Goal: Transaction & Acquisition: Subscribe to service/newsletter

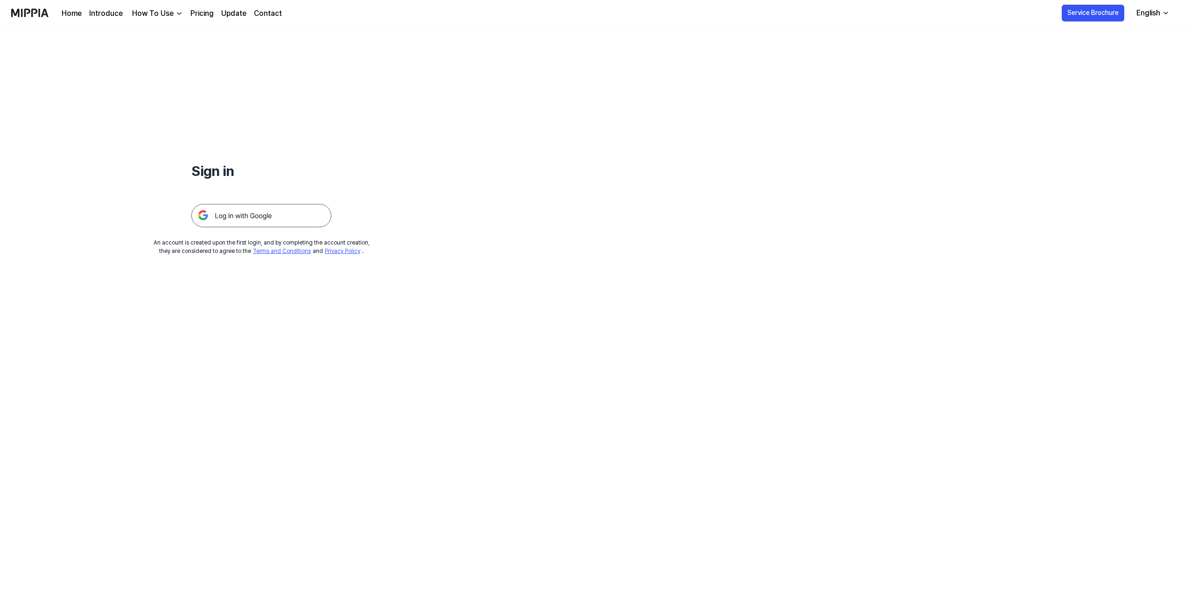
click at [239, 211] on img at bounding box center [261, 215] width 140 height 23
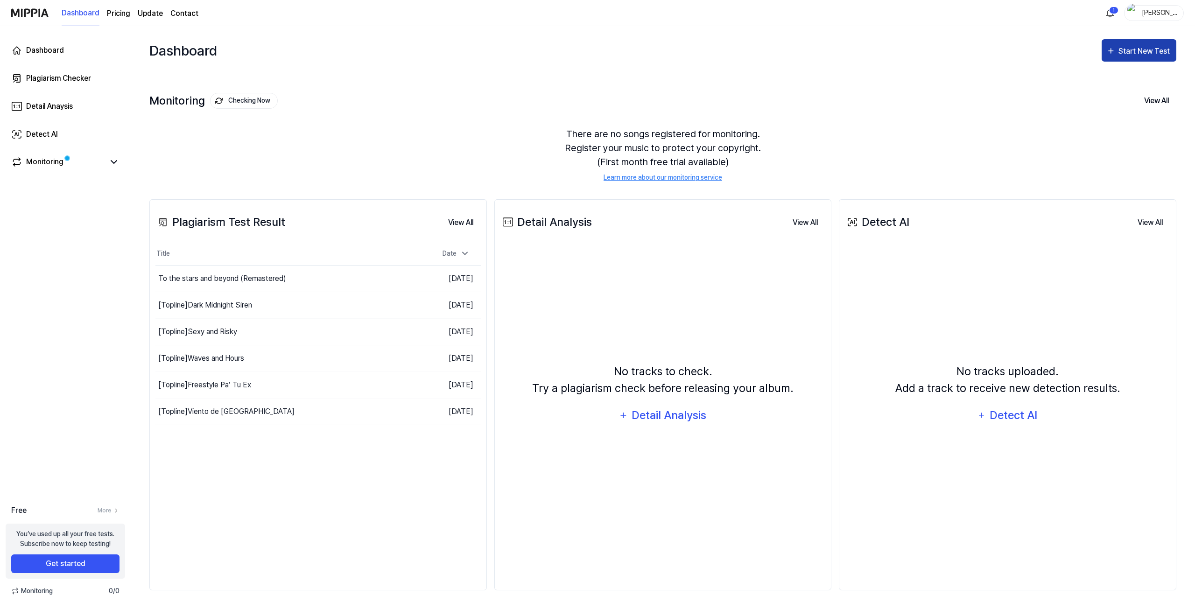
click at [1139, 43] on button "Start New Test" at bounding box center [1139, 50] width 75 height 22
click at [1118, 81] on div "Plagiarism test" at bounding box center [1127, 80] width 81 height 12
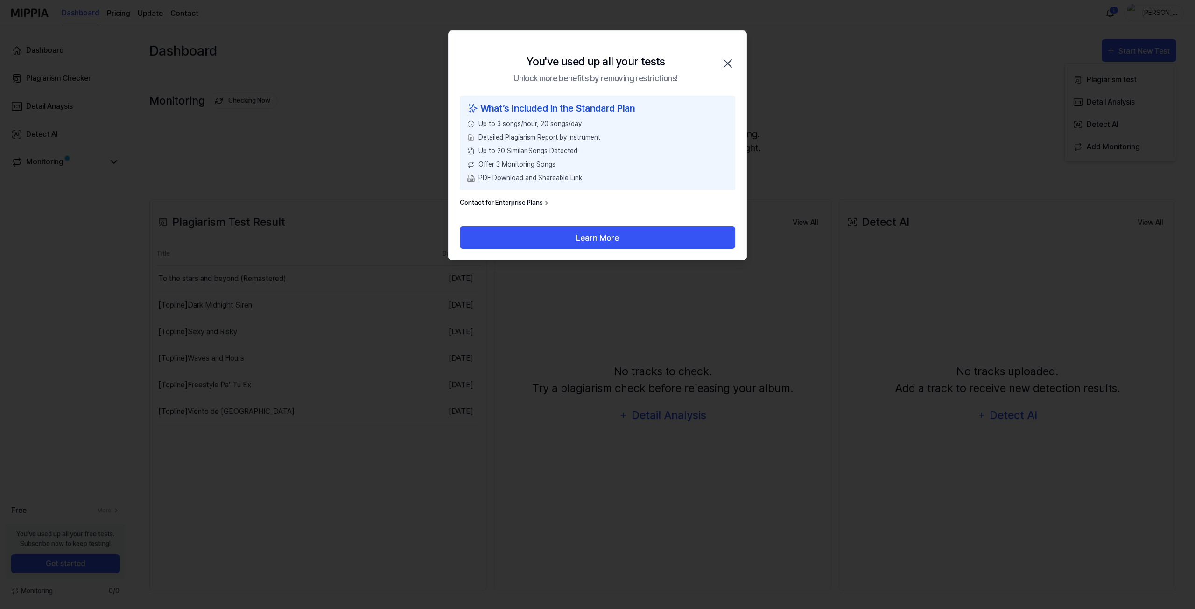
click at [730, 59] on icon "button" at bounding box center [727, 63] width 15 height 15
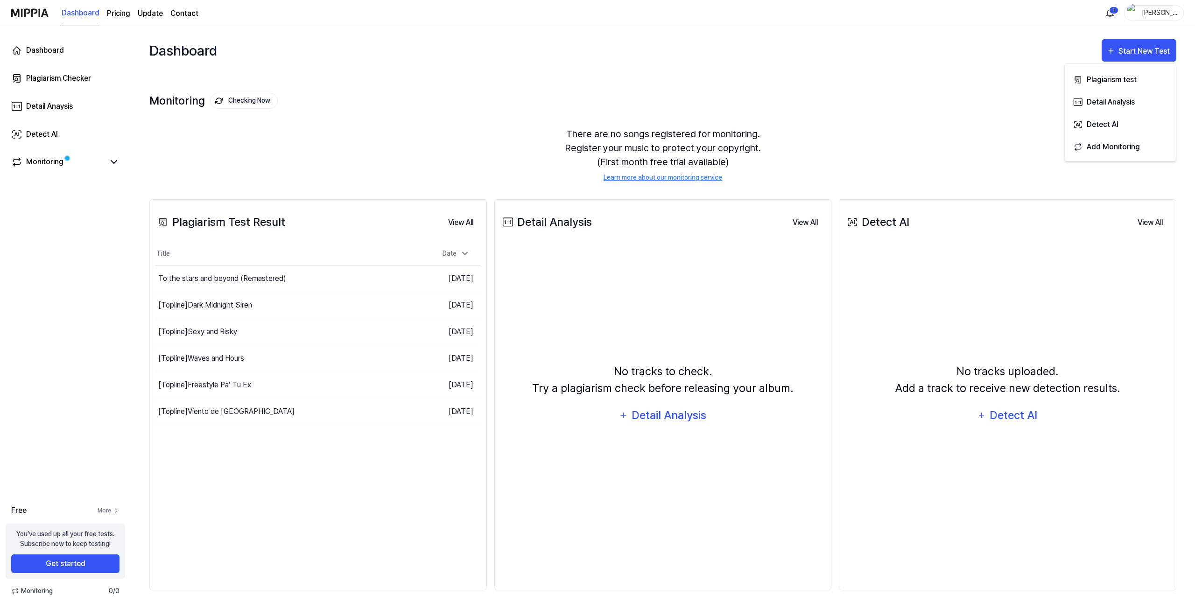
click at [110, 511] on link "More" at bounding box center [109, 510] width 22 height 8
click at [112, 8] on page\) "Pricing" at bounding box center [118, 13] width 23 height 11
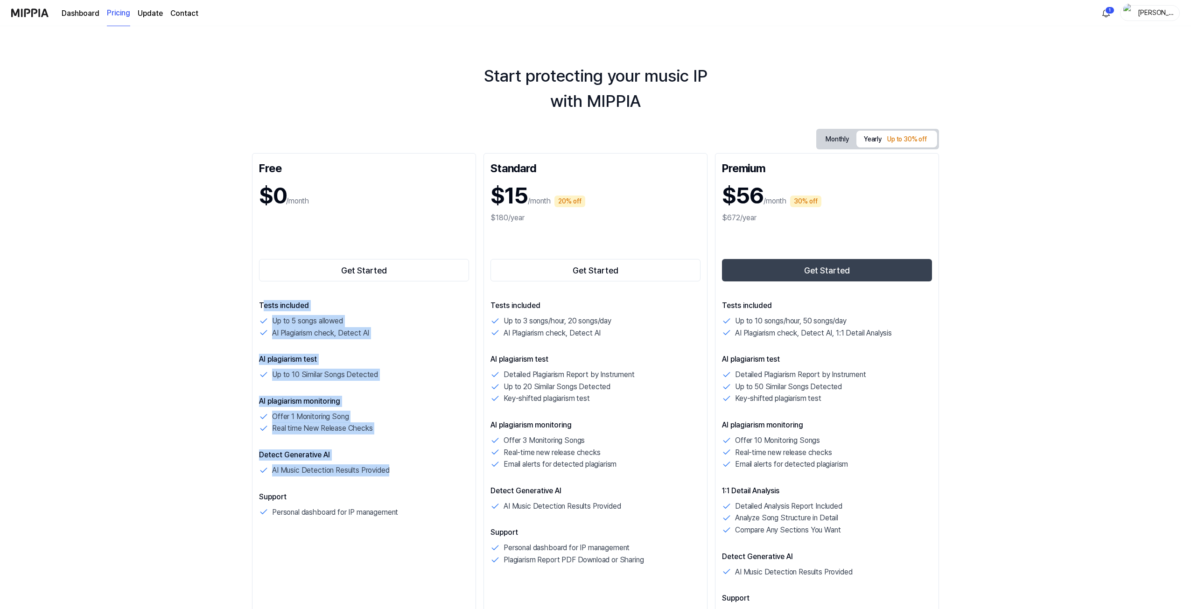
drag, startPoint x: 262, startPoint y: 311, endPoint x: 439, endPoint y: 482, distance: 246.3
click at [439, 482] on div "Tests included Up to 5 songs allowed AI Plagiarism check, Detect AI AI plagiari…" at bounding box center [364, 409] width 210 height 218
click at [439, 484] on div "Tests included Up to 5 songs allowed AI Plagiarism check, Detect AI AI plagiari…" at bounding box center [364, 409] width 210 height 218
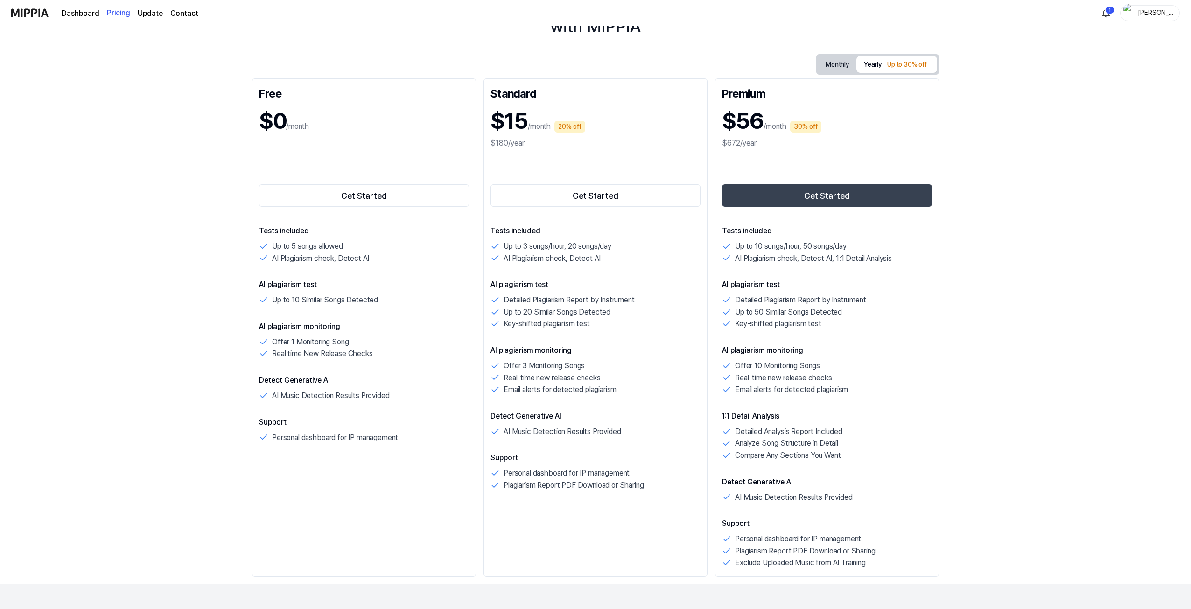
scroll to position [78, 0]
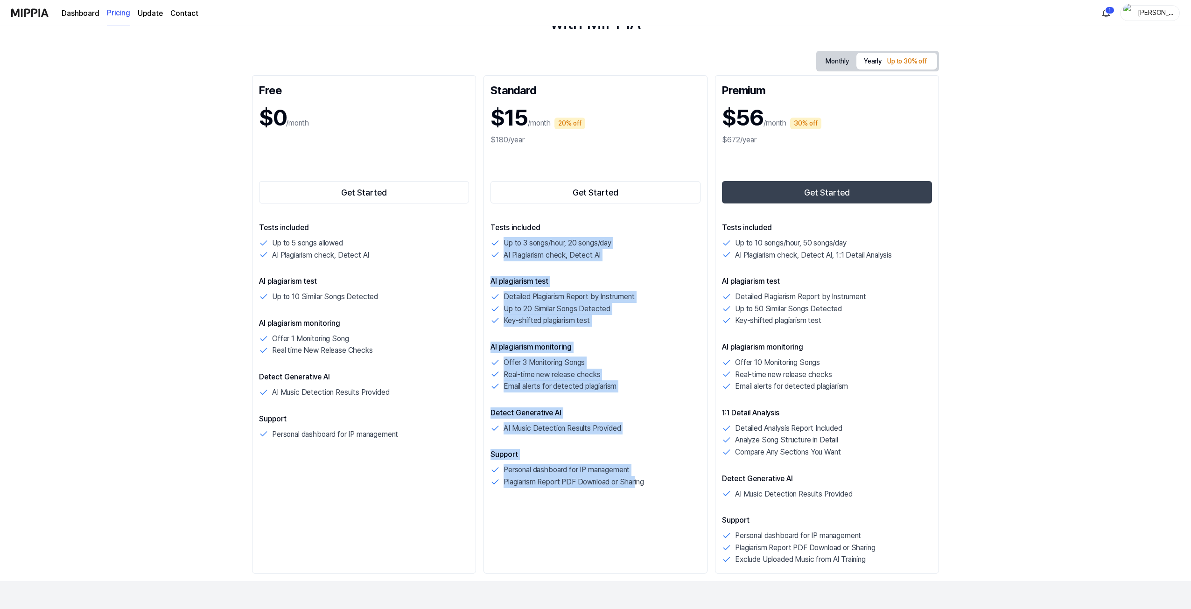
drag, startPoint x: 501, startPoint y: 239, endPoint x: 637, endPoint y: 481, distance: 277.8
click at [637, 481] on div "Tests included Up to 3 songs/hour, 20 songs/day AI Plagiarism check, Detect AI …" at bounding box center [596, 355] width 210 height 266
click at [637, 481] on p "Plagiarism Report PDF Download or Sharing" at bounding box center [574, 482] width 140 height 12
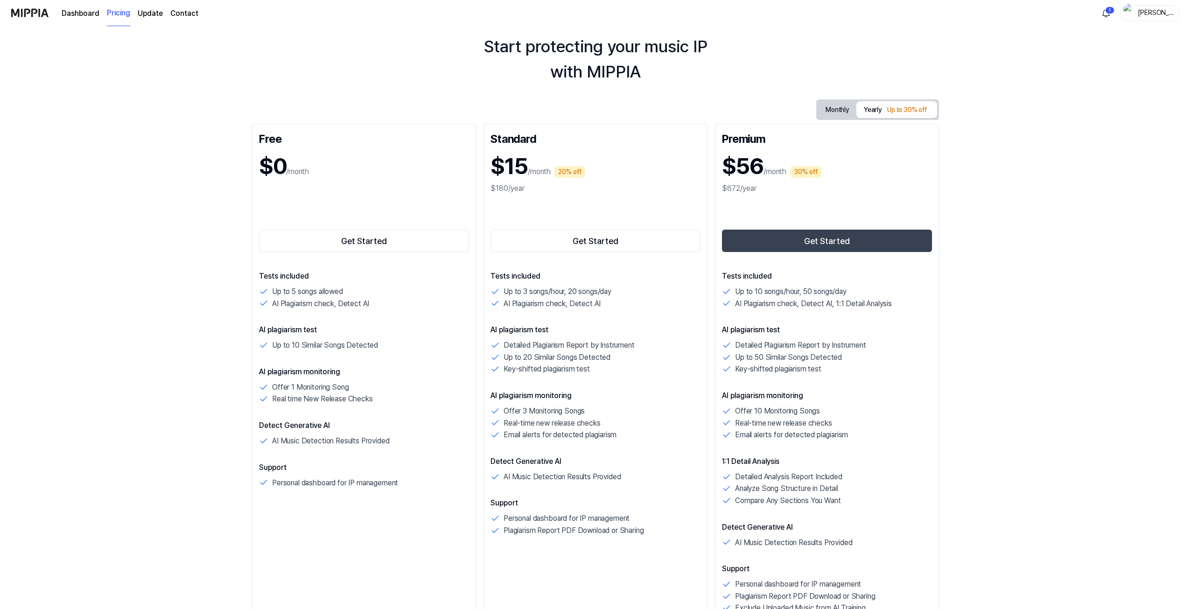
scroll to position [0, 0]
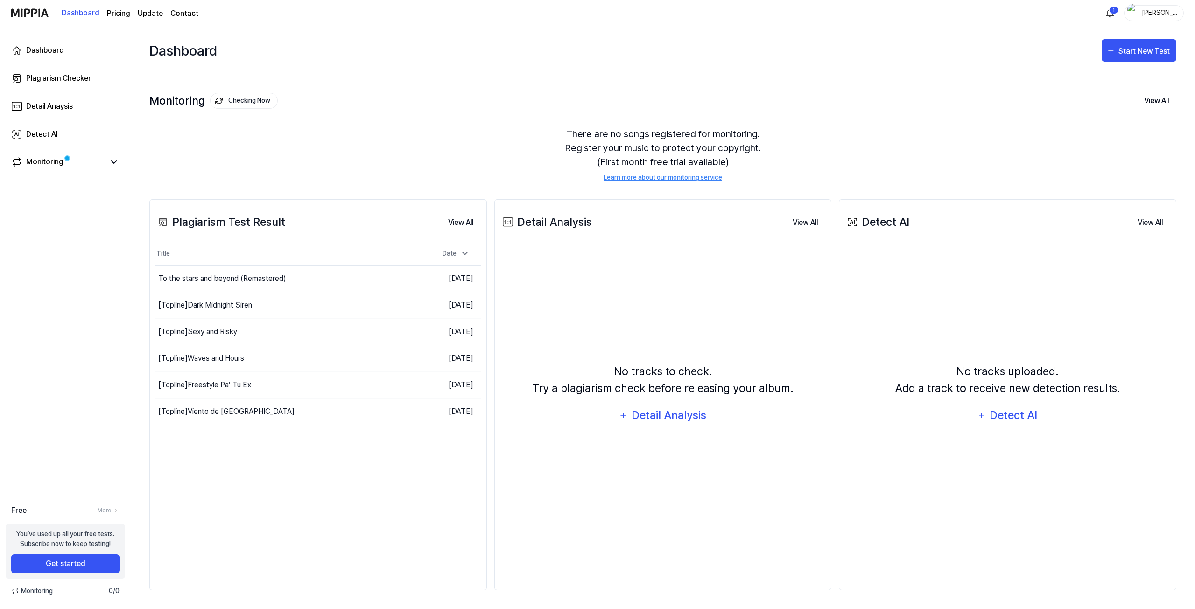
click at [114, 18] on page\) "Pricing" at bounding box center [118, 13] width 23 height 11
click at [667, 157] on div "There are no songs registered for monitoring. Register your music to protect yo…" at bounding box center [662, 155] width 1027 height 78
click at [124, 18] on page\) "Pricing" at bounding box center [118, 13] width 23 height 11
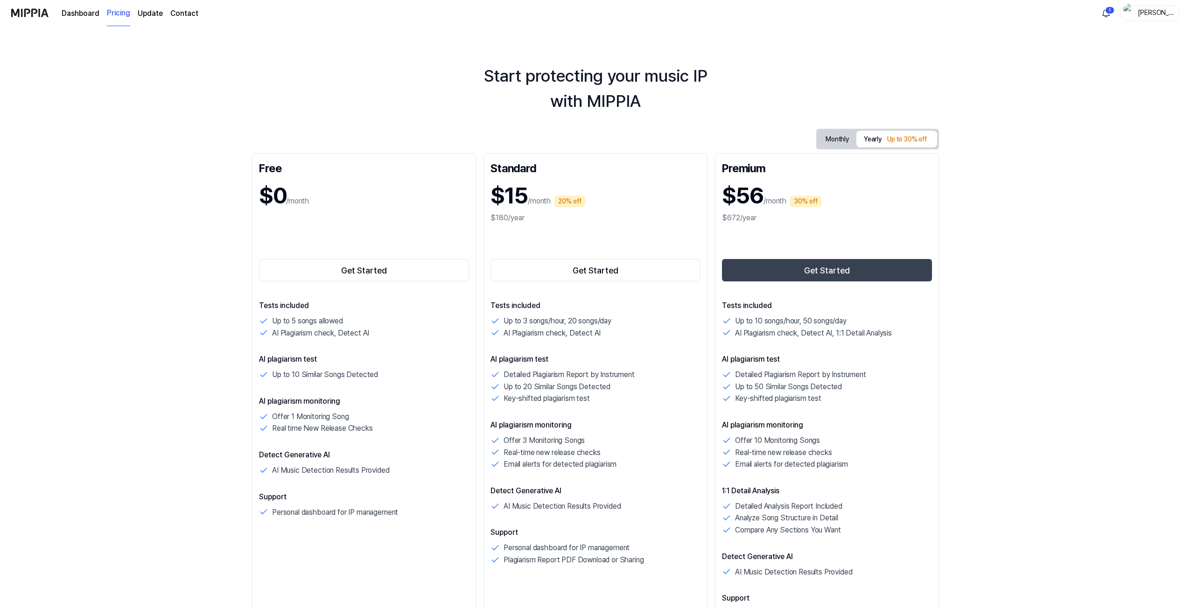
click at [837, 135] on button "Monthly" at bounding box center [837, 139] width 38 height 17
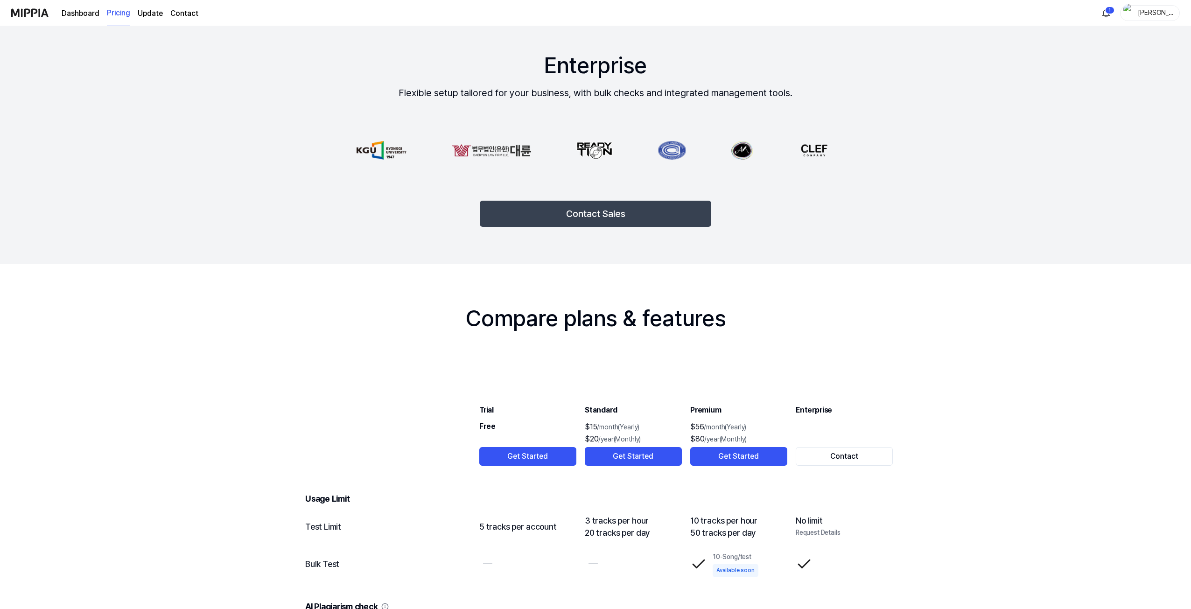
scroll to position [700, 0]
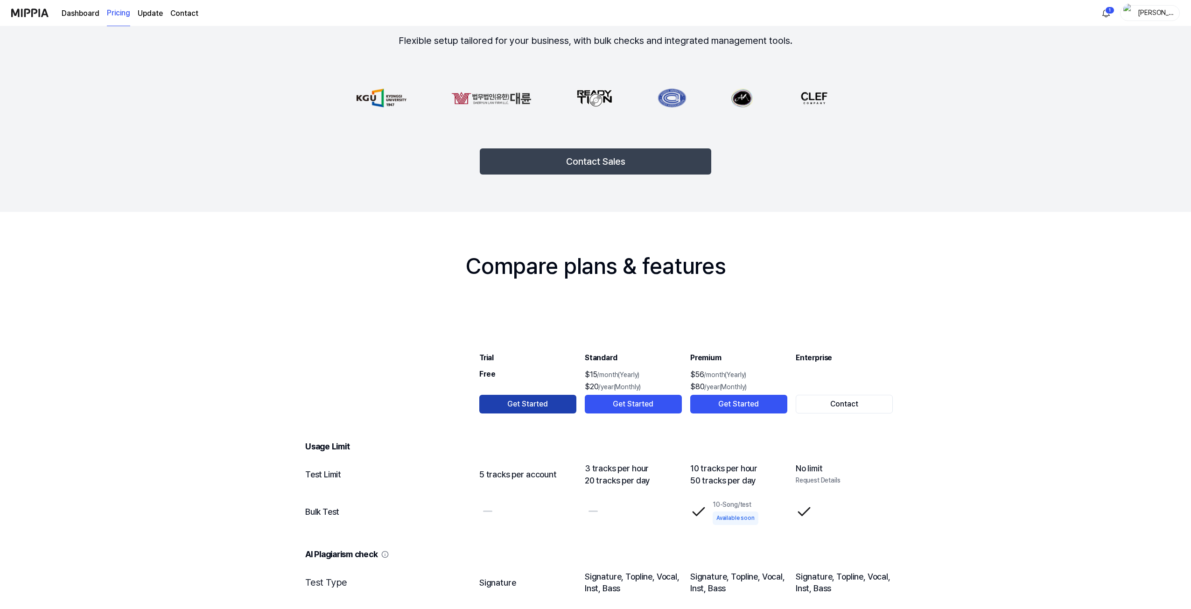
click at [515, 405] on button "Get Started" at bounding box center [527, 404] width 97 height 19
click at [527, 401] on button "Get Started" at bounding box center [527, 404] width 97 height 19
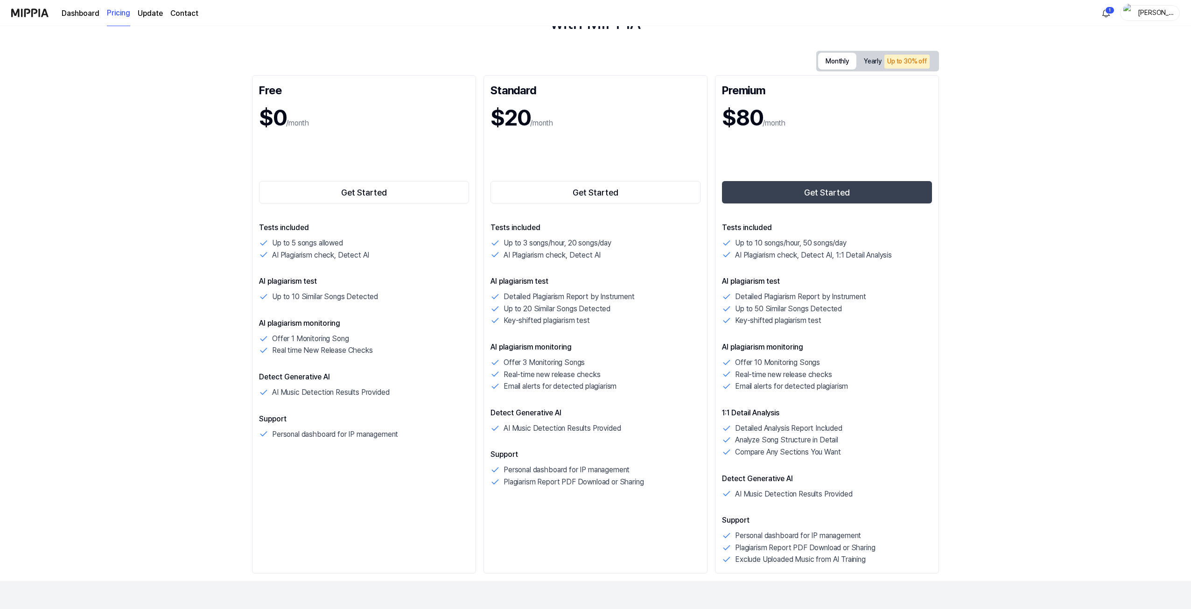
scroll to position [0, 0]
